Goal: Purchase product/service

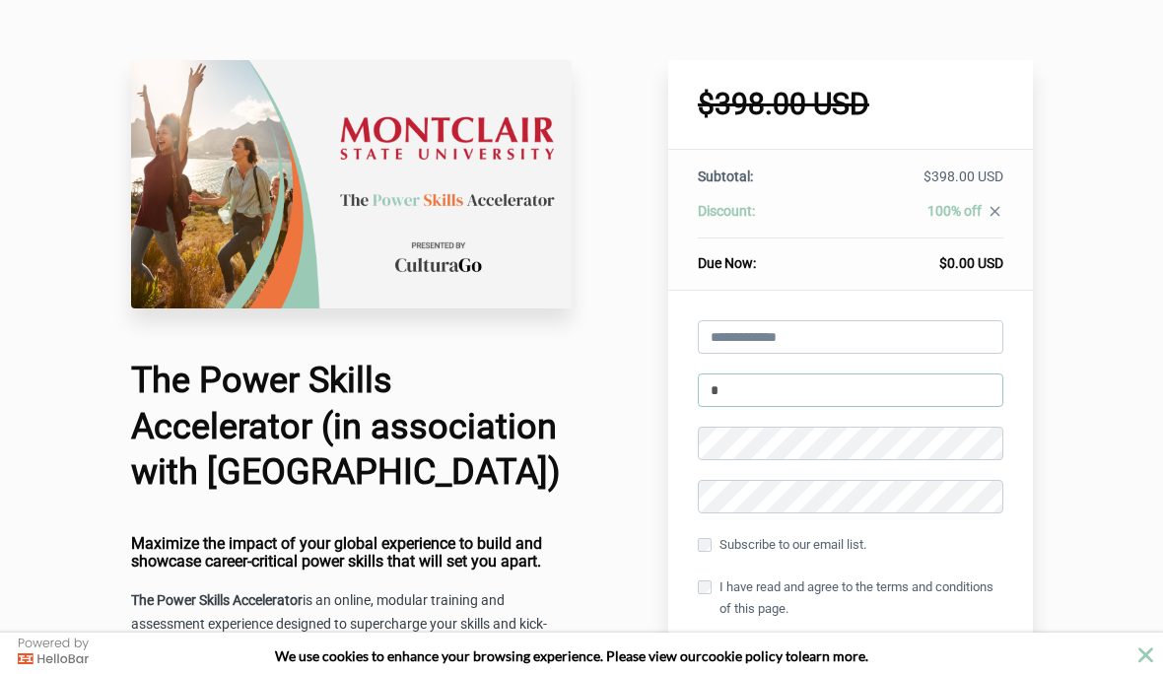
type input "*"
click button "Apply" at bounding box center [0, 0] width 0 height 0
click at [970, 330] on input "email" at bounding box center [851, 337] width 306 height 34
click at [970, 333] on input "email" at bounding box center [851, 337] width 306 height 34
click at [962, 323] on input "email" at bounding box center [851, 337] width 306 height 34
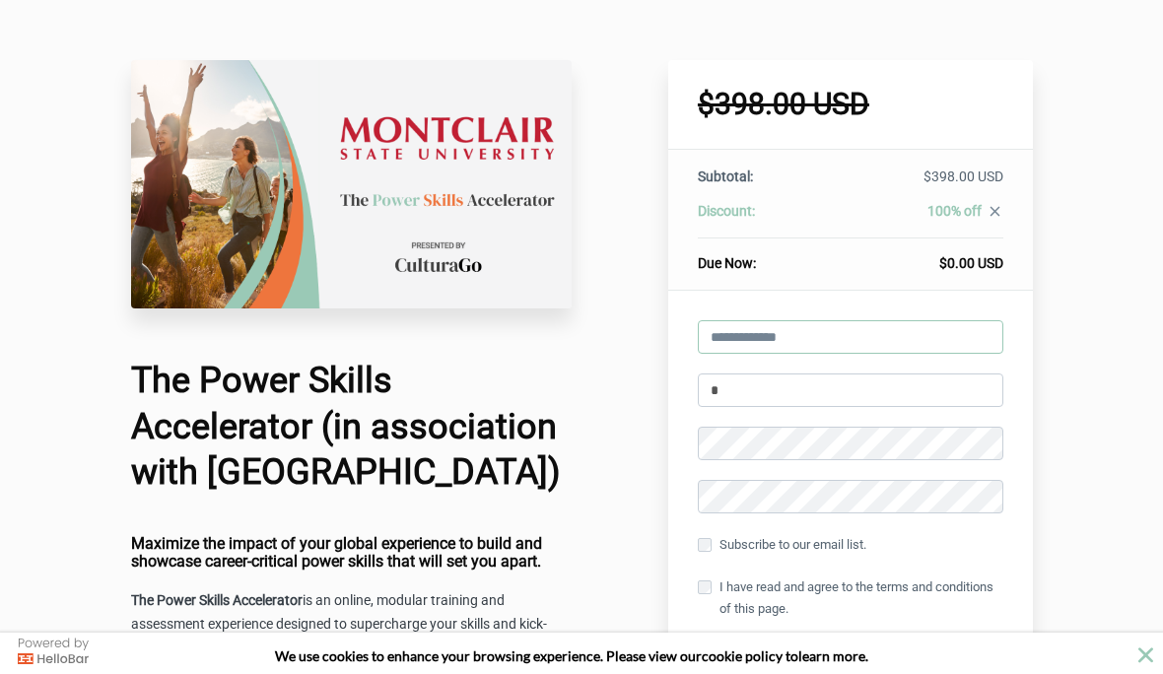
click at [961, 323] on input "email" at bounding box center [851, 337] width 306 height 34
click at [952, 332] on input "email" at bounding box center [851, 337] width 306 height 34
click at [965, 321] on input "email" at bounding box center [851, 337] width 306 height 34
click at [812, 393] on input "*" at bounding box center [851, 391] width 306 height 34
click at [870, 332] on input "email" at bounding box center [851, 337] width 306 height 34
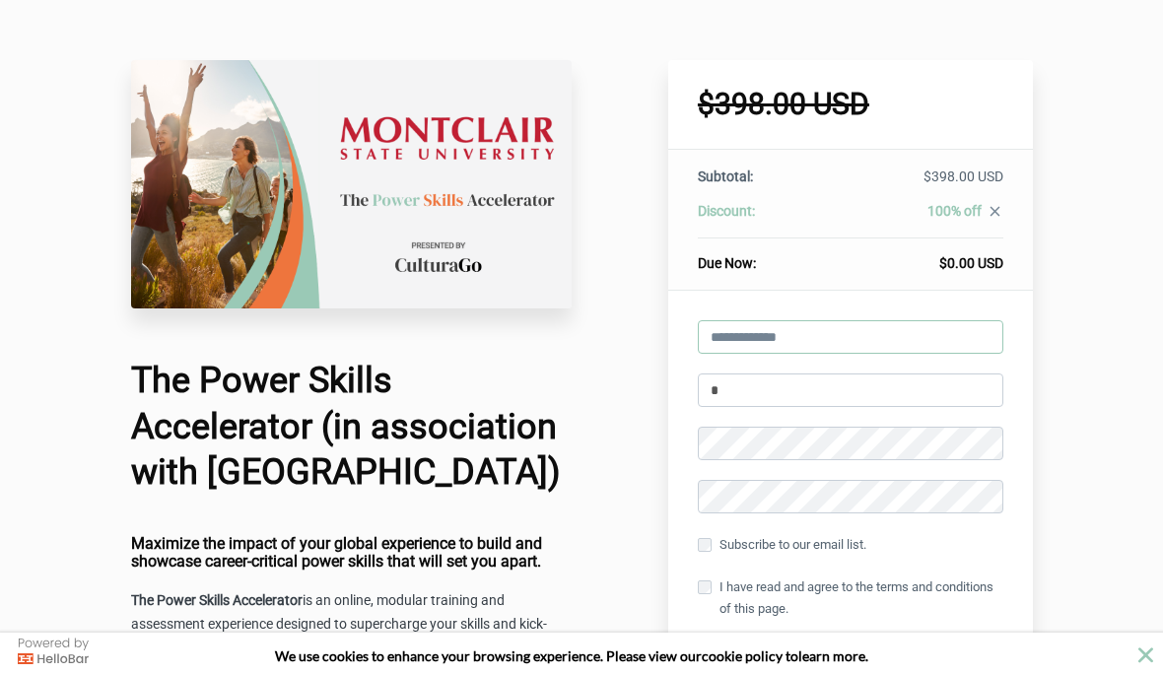
click at [832, 346] on input "email" at bounding box center [851, 337] width 306 height 34
type input "*"
type input "**********"
click button "Apply" at bounding box center [0, 0] width 0 height 0
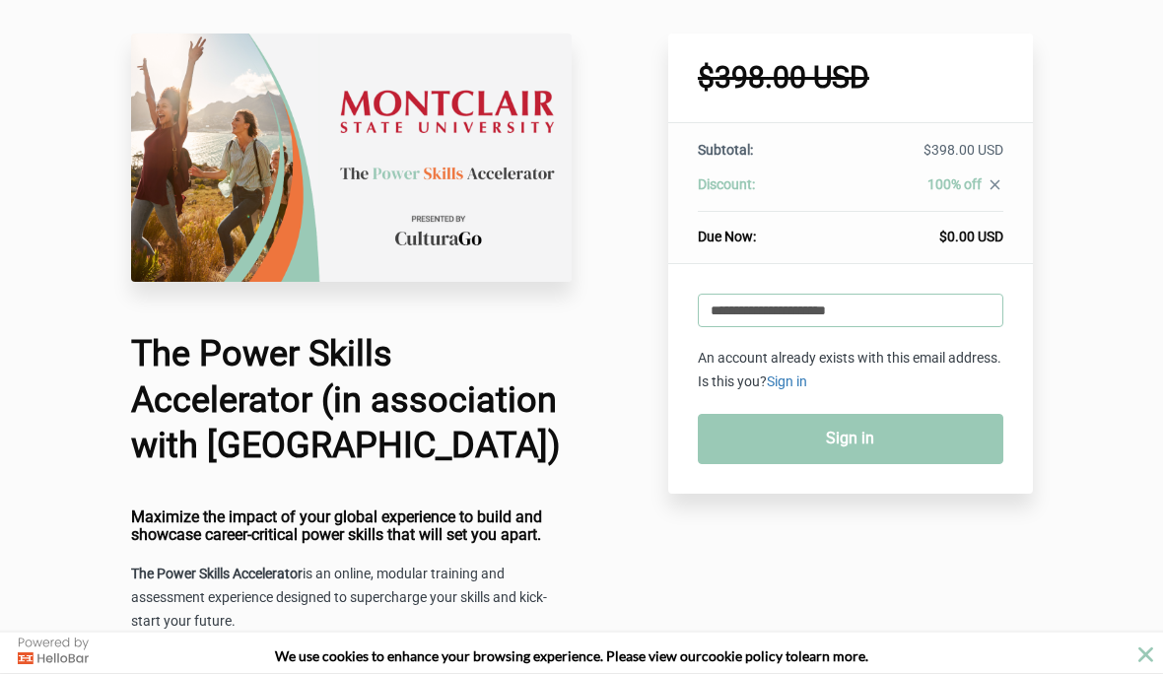
scroll to position [27, 0]
click at [784, 429] on link "Sign in" at bounding box center [851, 439] width 306 height 50
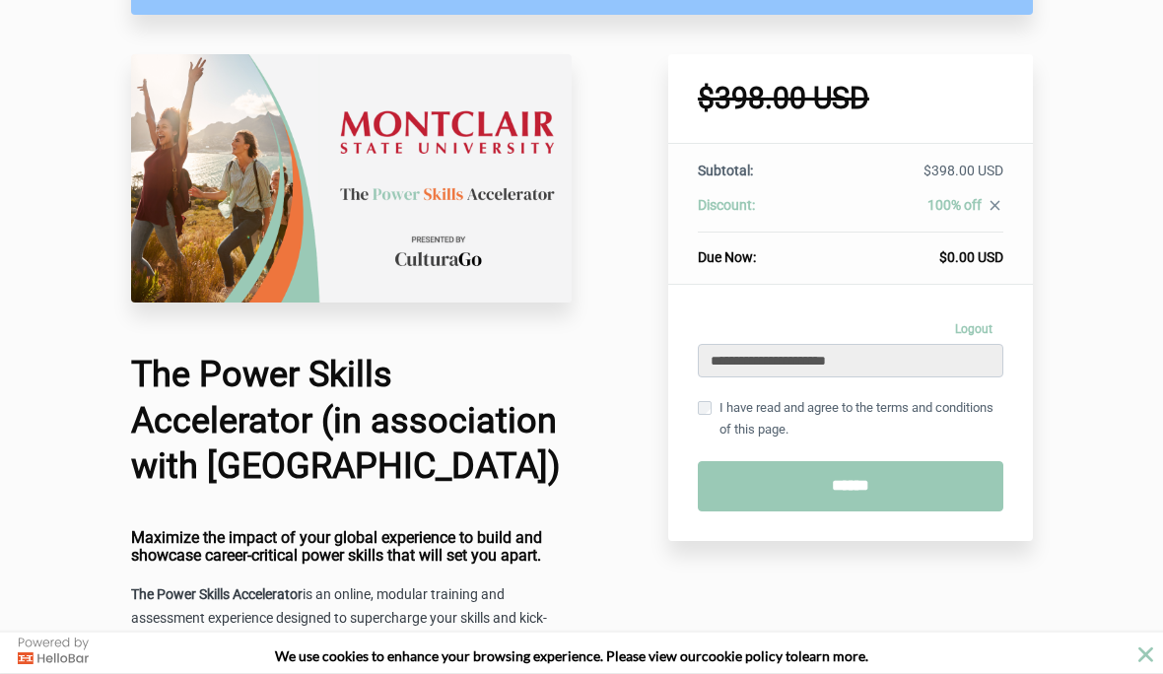
scroll to position [138, 0]
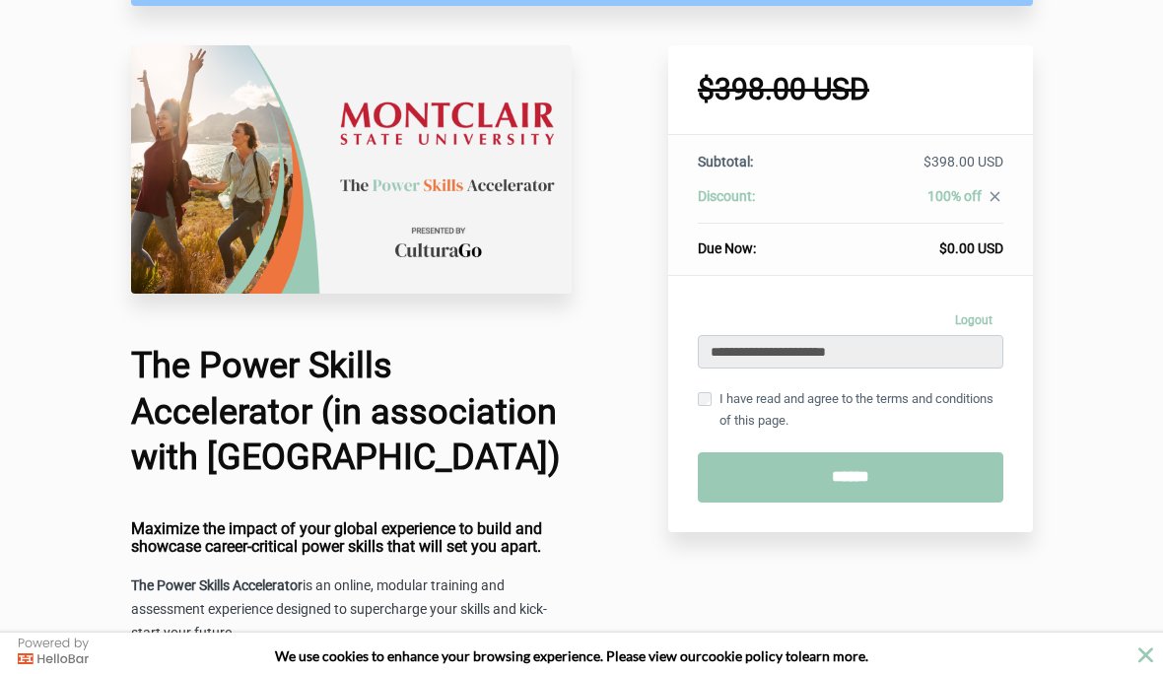
click at [878, 503] on input "******" at bounding box center [851, 478] width 306 height 50
type input "**********"
